Goal: Task Accomplishment & Management: Manage account settings

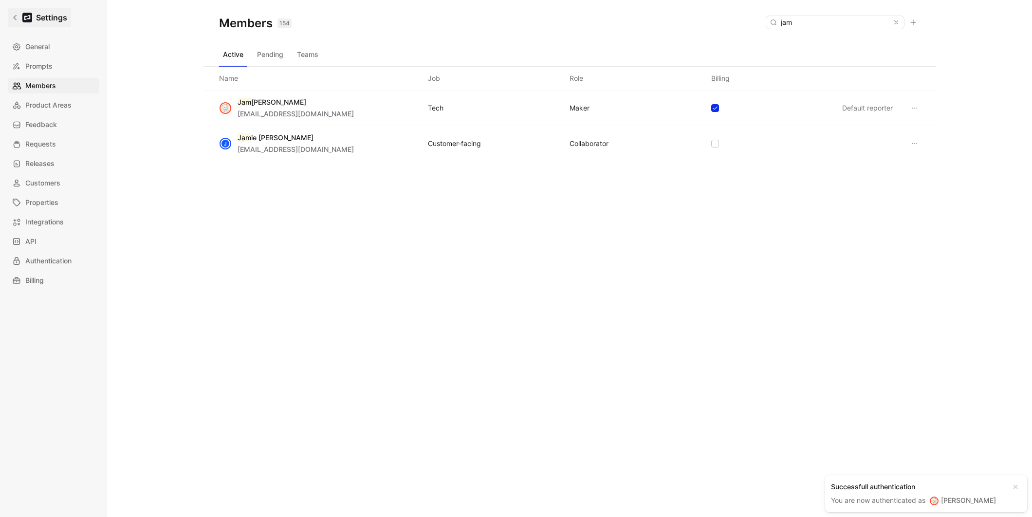
click at [15, 22] on link "Settings" at bounding box center [39, 17] width 63 height 19
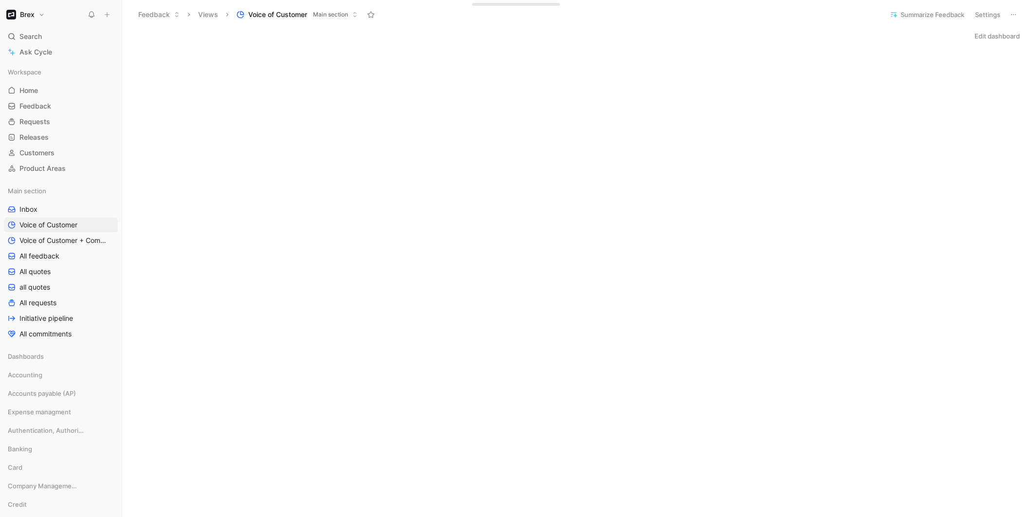
click at [994, 37] on button "Edit dashboard" at bounding box center [997, 36] width 54 height 14
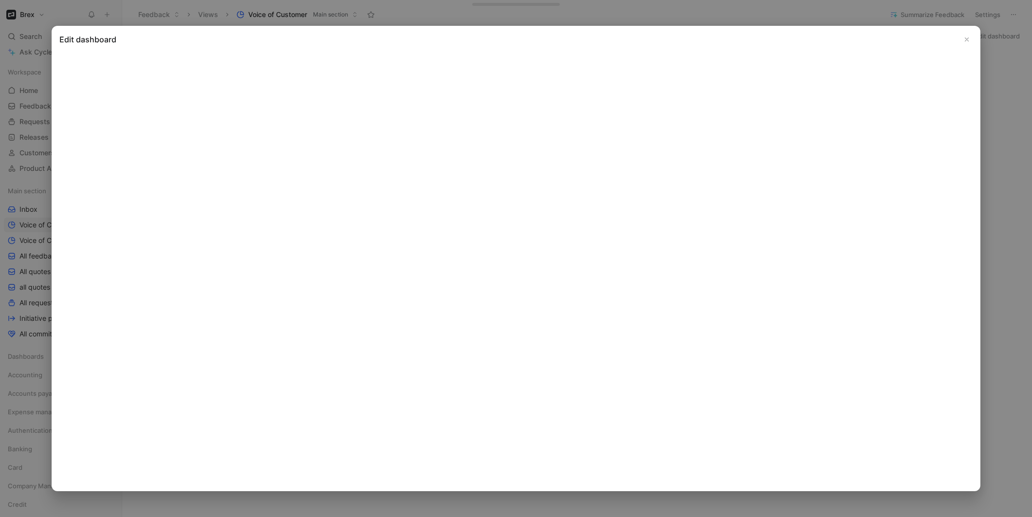
click at [966, 38] on icon "Close" at bounding box center [966, 39] width 7 height 7
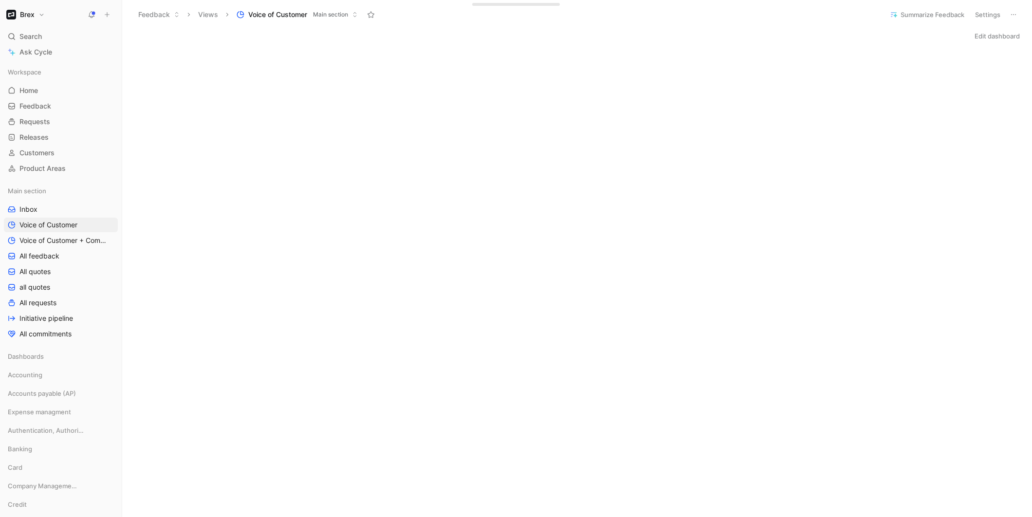
click at [976, 39] on button "Edit dashboard" at bounding box center [997, 36] width 54 height 14
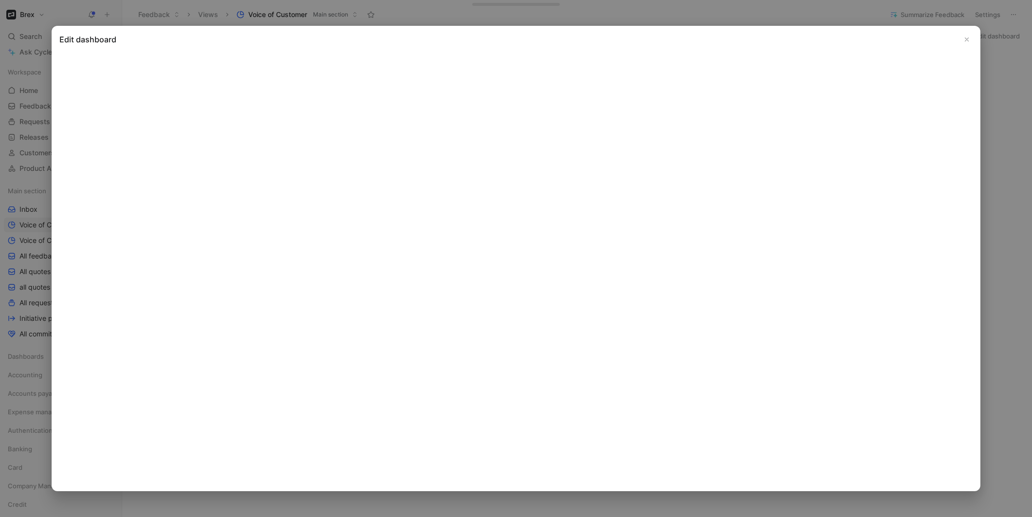
click at [967, 40] on use "Close" at bounding box center [966, 39] width 3 height 3
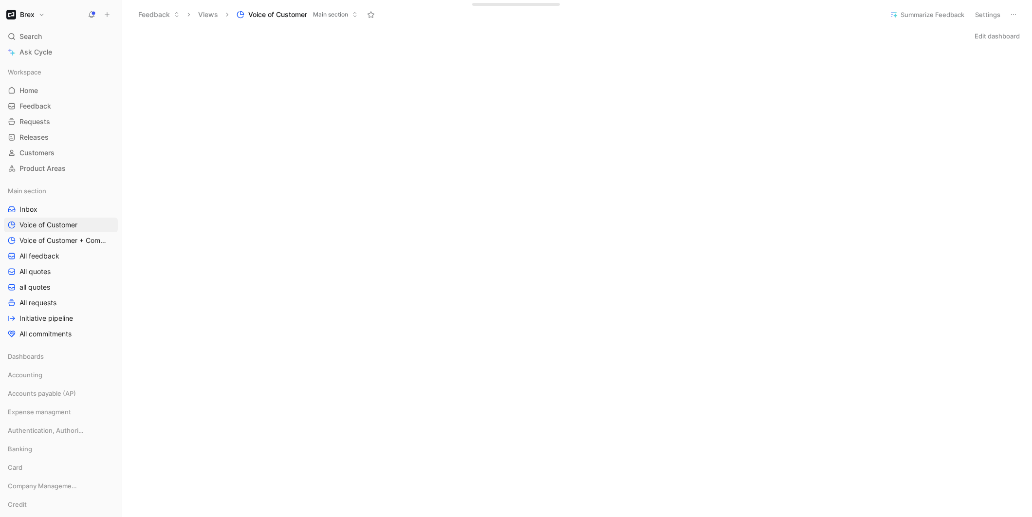
click at [34, 17] on h1 "Brex" at bounding box center [27, 14] width 15 height 9
click at [32, 93] on div "Workspace settings G then S" at bounding box center [66, 100] width 120 height 16
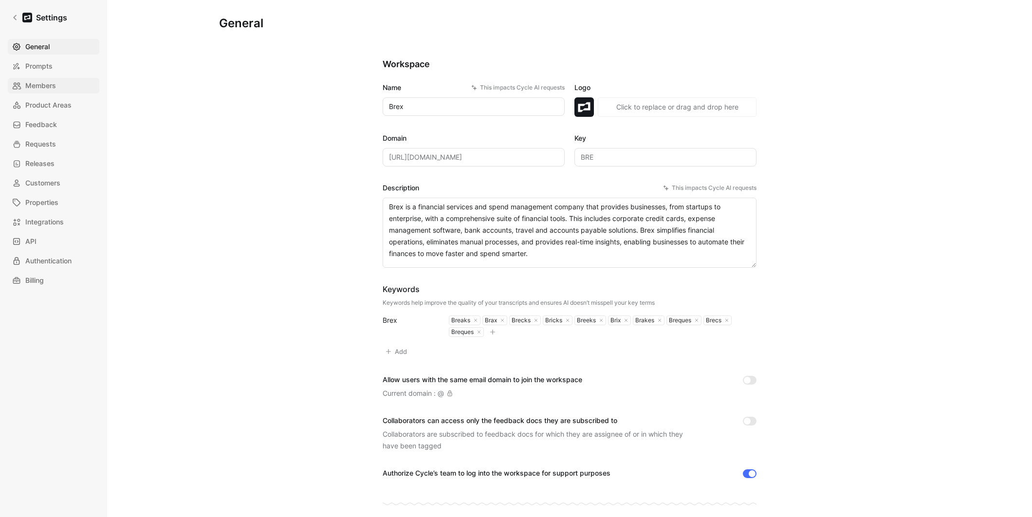
click at [53, 82] on span "Members" at bounding box center [40, 86] width 31 height 12
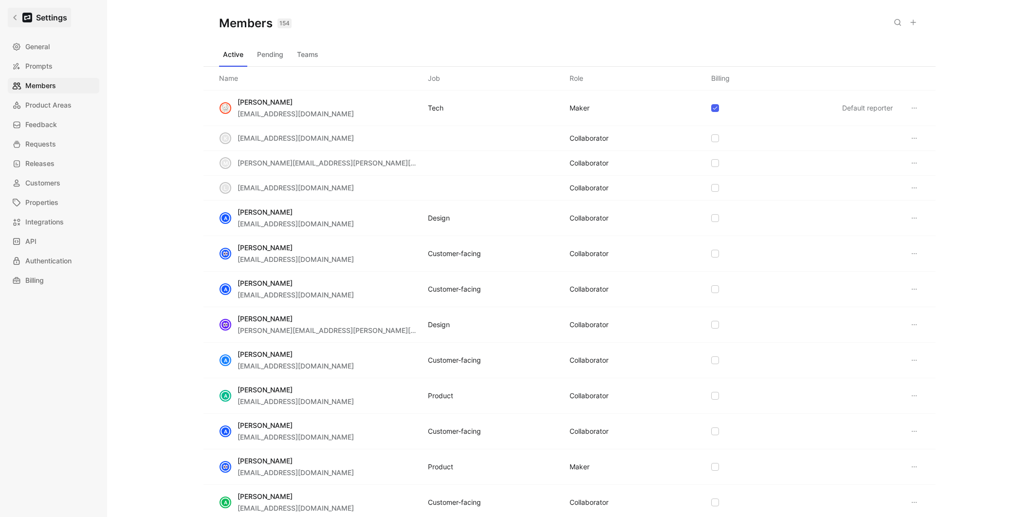
click at [13, 20] on icon at bounding box center [15, 17] width 7 height 7
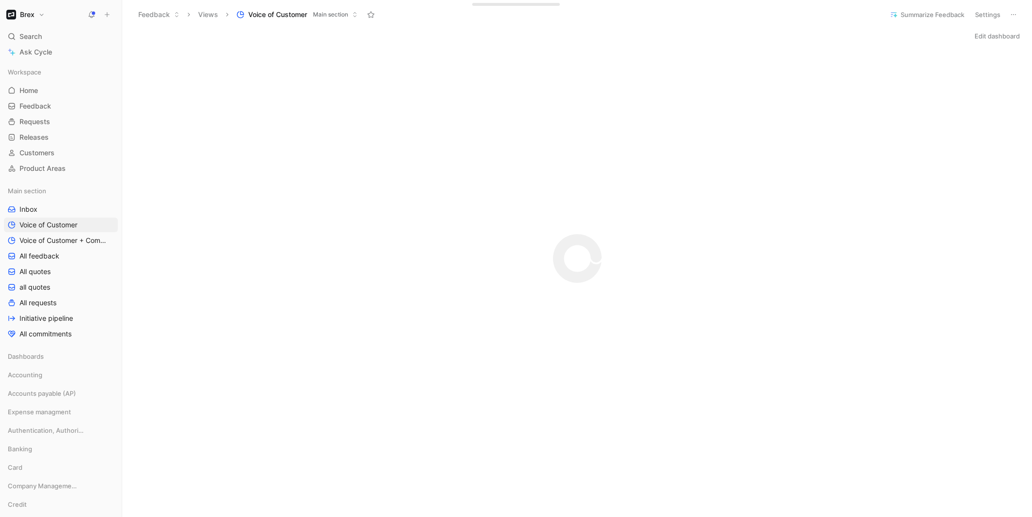
click at [31, 16] on h1 "Brex" at bounding box center [27, 14] width 15 height 9
click at [39, 136] on div "Log out" at bounding box center [66, 137] width 120 height 16
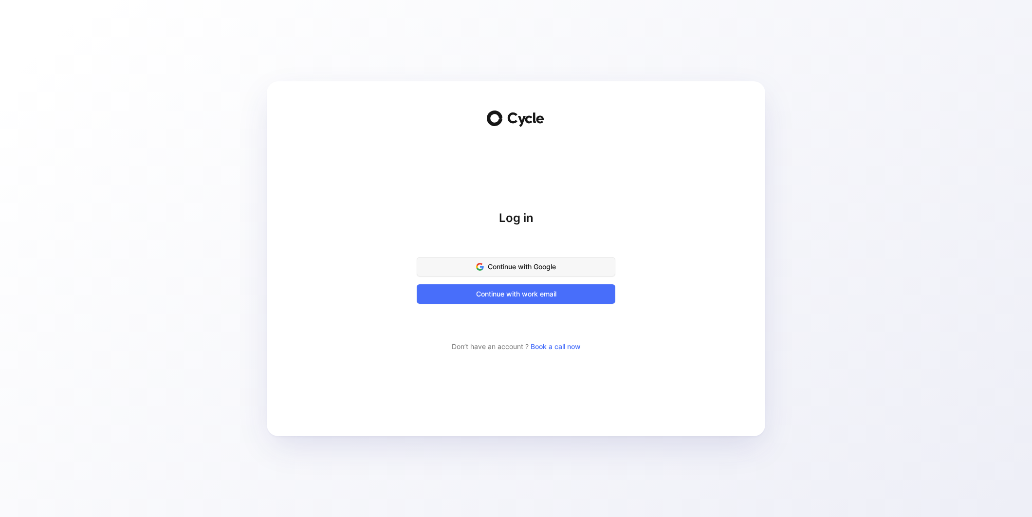
click at [494, 267] on span "Continue with Google" at bounding box center [516, 267] width 174 height 12
